Goal: Information Seeking & Learning: Learn about a topic

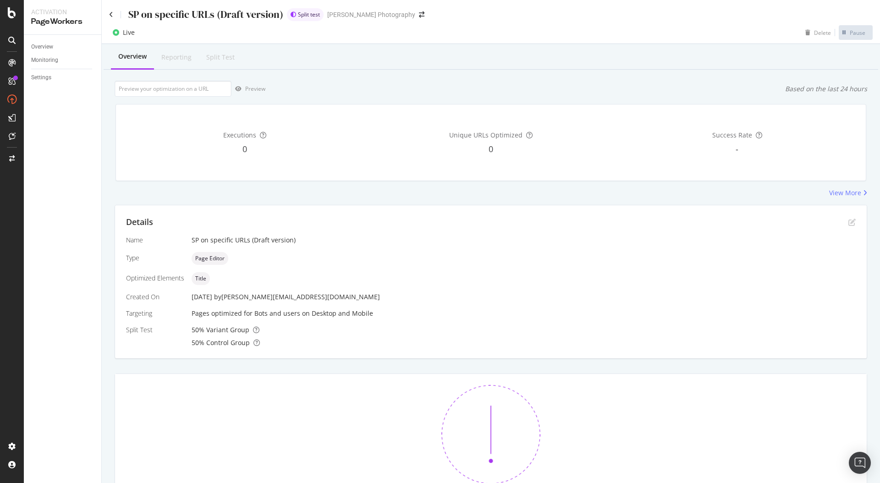
click at [286, 358] on div "Details Name SP on specific URLs (Draft version) Type Page Editor Optimized Ele…" at bounding box center [491, 282] width 752 height 154
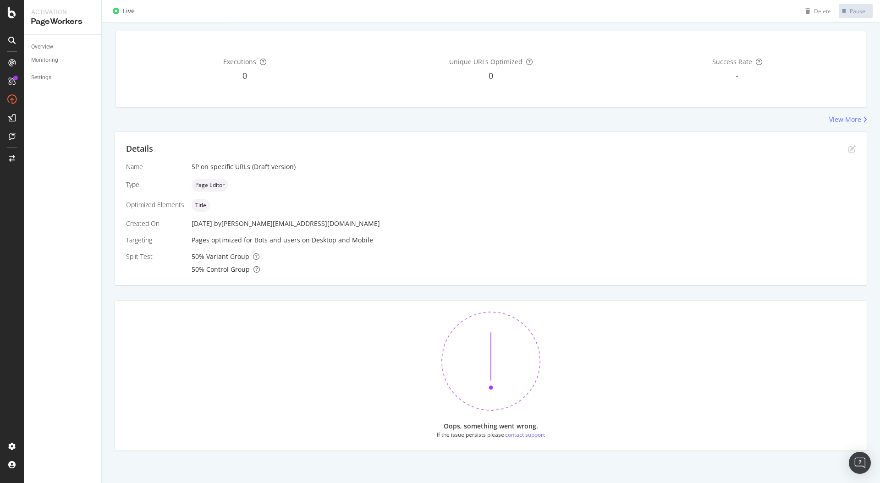
click at [38, 52] on div "Overview" at bounding box center [66, 46] width 70 height 13
click at [38, 48] on div "Overview" at bounding box center [42, 47] width 22 height 10
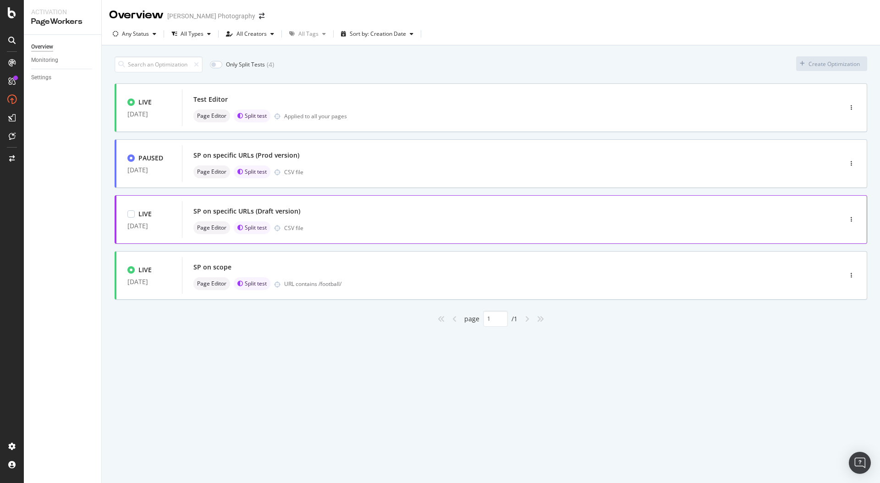
click at [383, 209] on div "SP on specific URLs (Draft version)" at bounding box center [497, 211] width 609 height 13
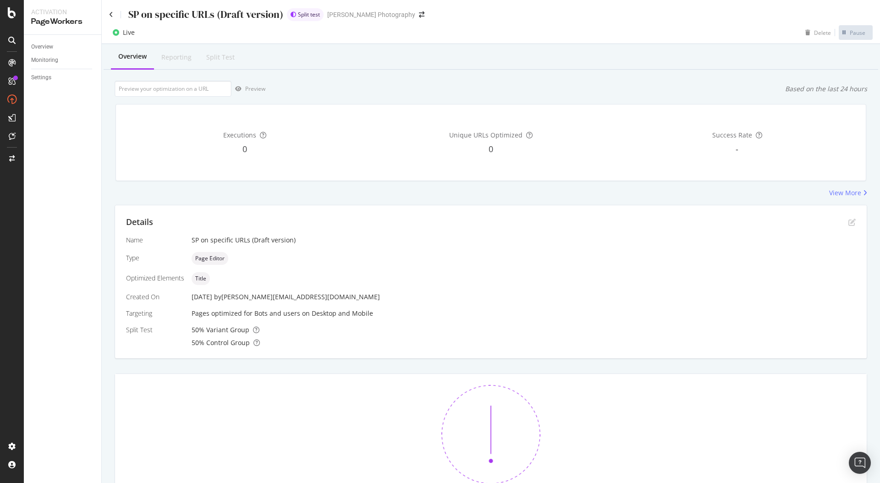
scroll to position [73, 0]
click at [527, 257] on div "Page Editor" at bounding box center [523, 258] width 664 height 13
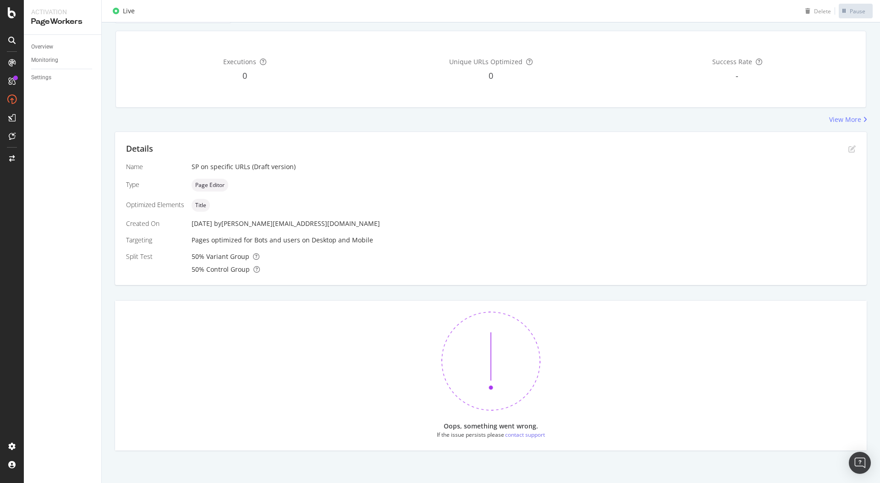
click at [563, 355] on div "Oops, something went wrong. If the issue persists please contact support" at bounding box center [490, 376] width 729 height 128
click at [38, 45] on div "Overview" at bounding box center [42, 47] width 22 height 10
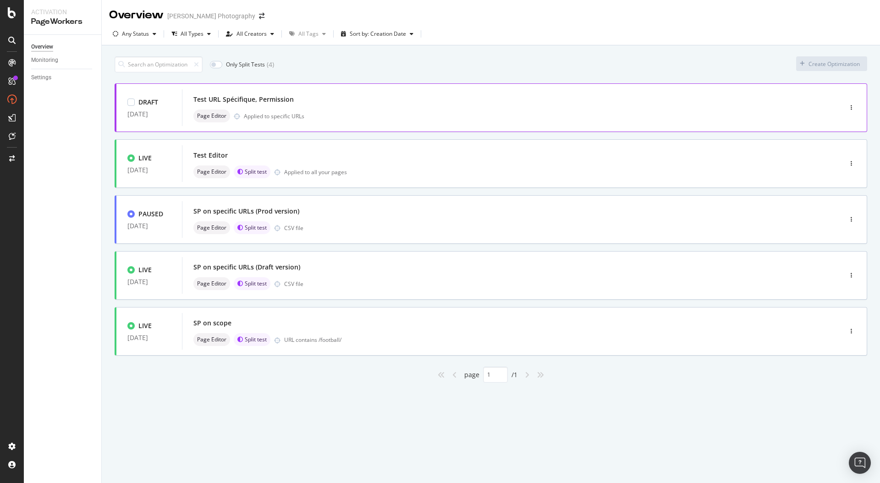
click at [308, 117] on div "Page Editor Applied to specific URLs" at bounding box center [497, 115] width 609 height 13
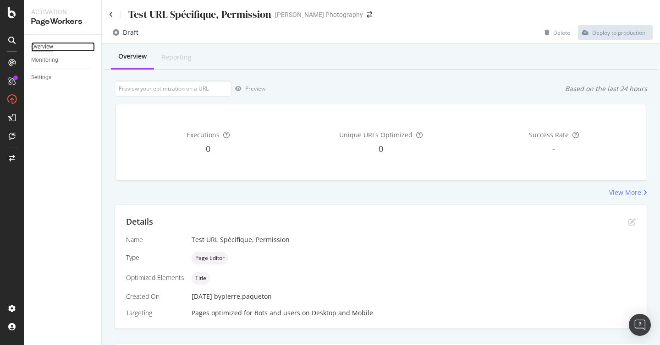
click at [49, 44] on div "Overview" at bounding box center [42, 47] width 22 height 10
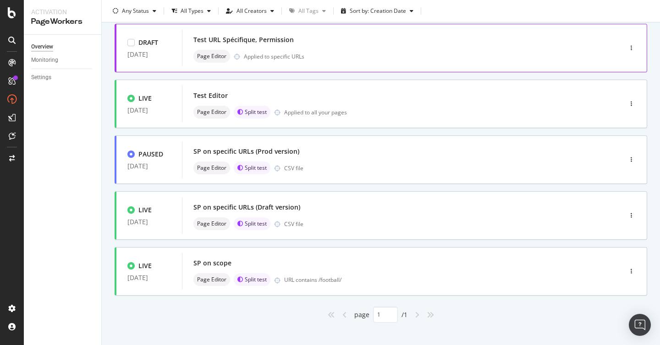
scroll to position [69, 0]
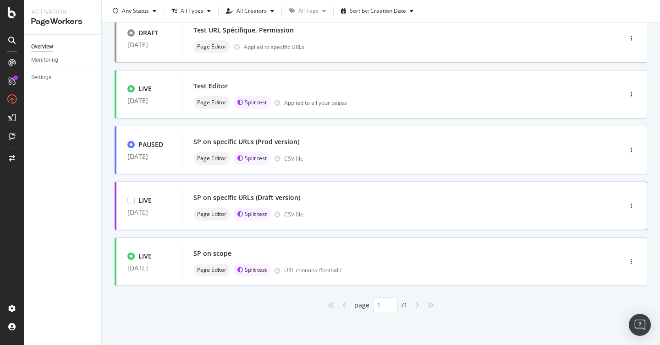
click at [394, 203] on div "SP on specific URLs (Draft version)" at bounding box center [387, 197] width 389 height 13
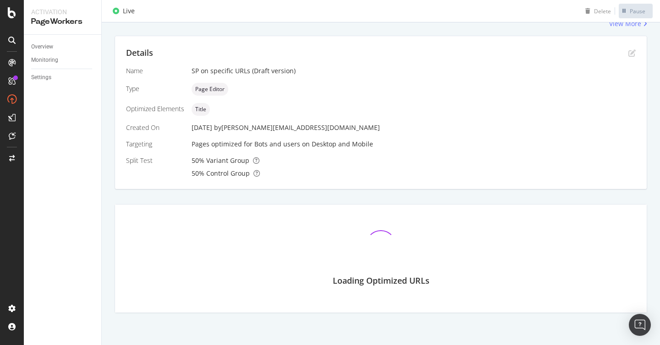
scroll to position [211, 0]
